Goal: Information Seeking & Learning: Learn about a topic

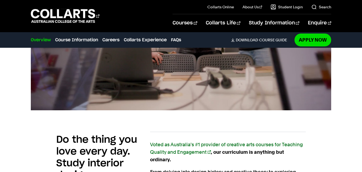
scroll to position [249, 0]
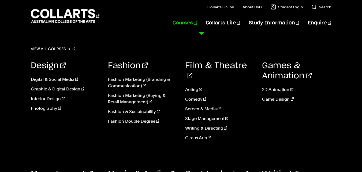
click at [197, 25] on link "Courses" at bounding box center [185, 23] width 24 height 18
